Goal: Find contact information

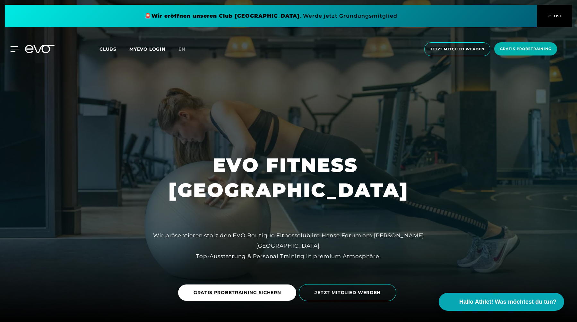
click at [13, 47] on icon at bounding box center [15, 49] width 9 height 5
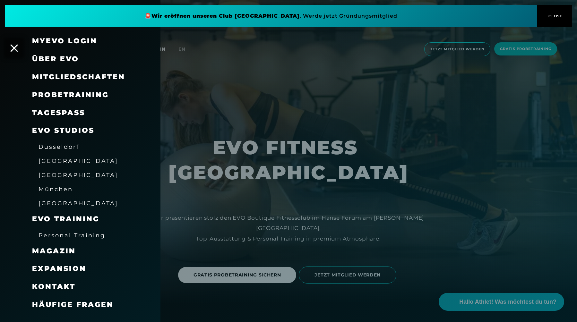
scroll to position [18, 0]
click at [79, 238] on span "Personal Training" at bounding box center [72, 235] width 67 height 7
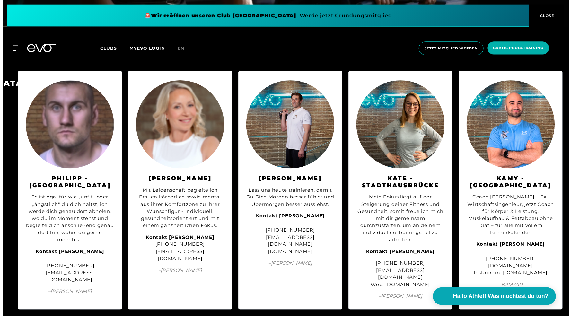
scroll to position [0, 97]
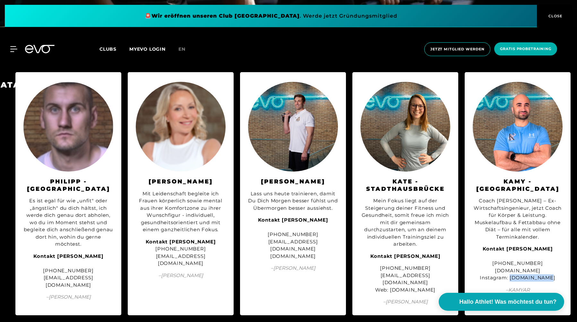
drag, startPoint x: 514, startPoint y: 266, endPoint x: 555, endPoint y: 265, distance: 41.1
click at [555, 265] on div "Kontakt [PERSON_NAME] [PHONE_NUMBER] [DOMAIN_NAME] Instagram: [DOMAIN_NAME]" at bounding box center [518, 264] width 90 height 36
copy div "[DOMAIN_NAME]"
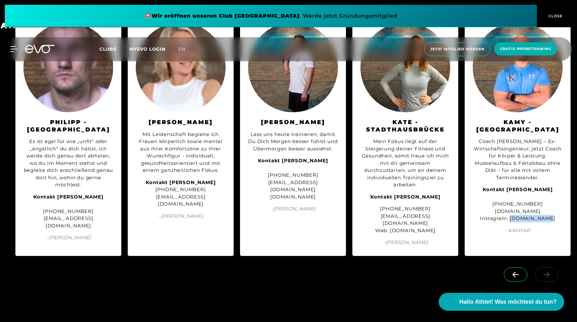
scroll to position [1414, 0]
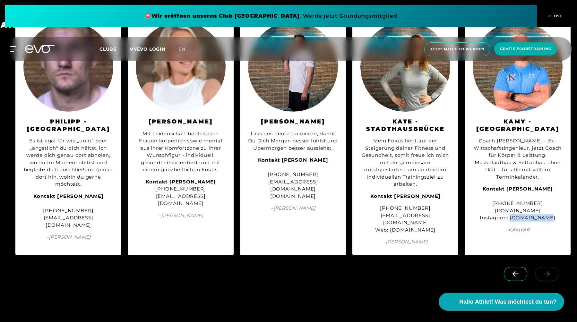
click at [513, 271] on icon at bounding box center [515, 274] width 11 height 6
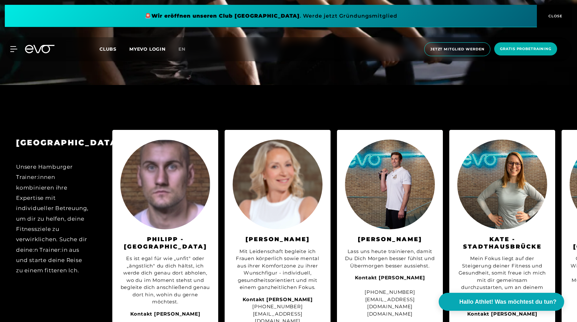
scroll to position [1295, 0]
